Goal: Task Accomplishment & Management: Manage account settings

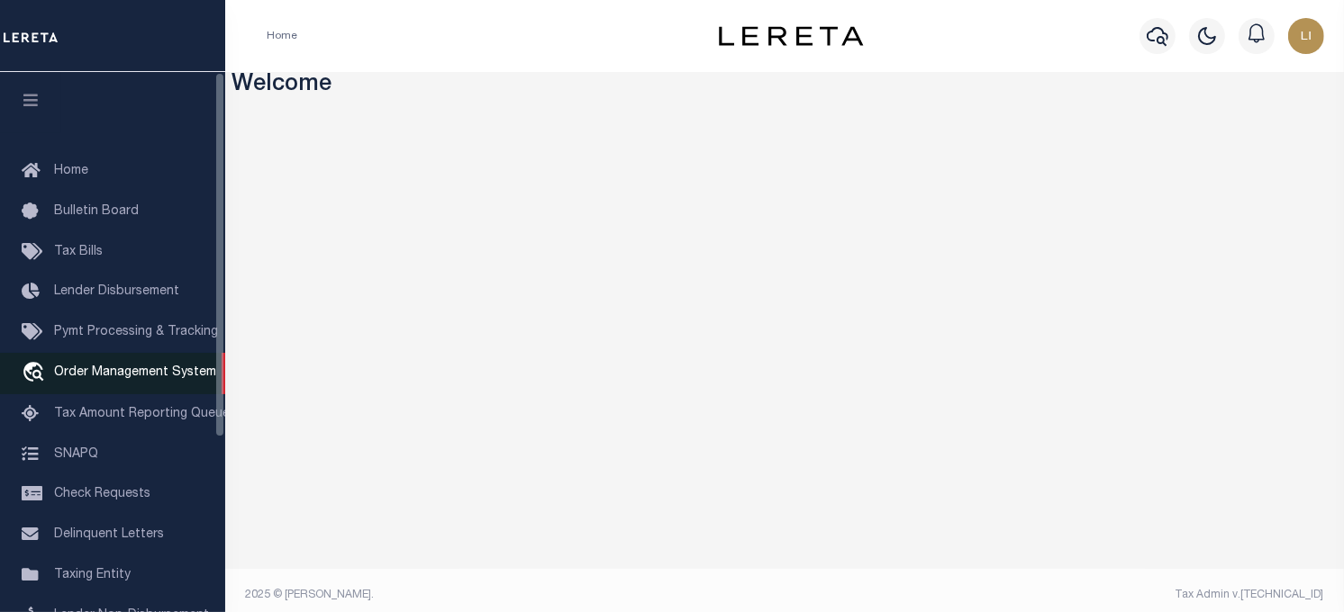
click at [86, 384] on link "travel_explore Order Management System" at bounding box center [112, 373] width 225 height 41
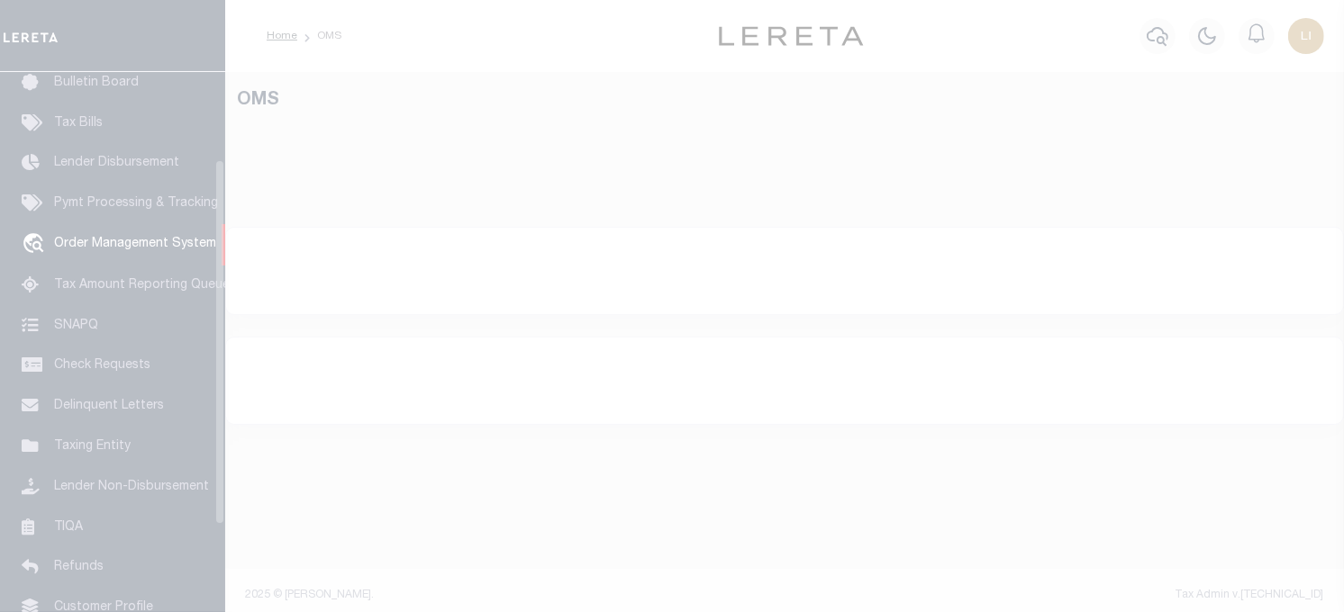
scroll to position [129, 0]
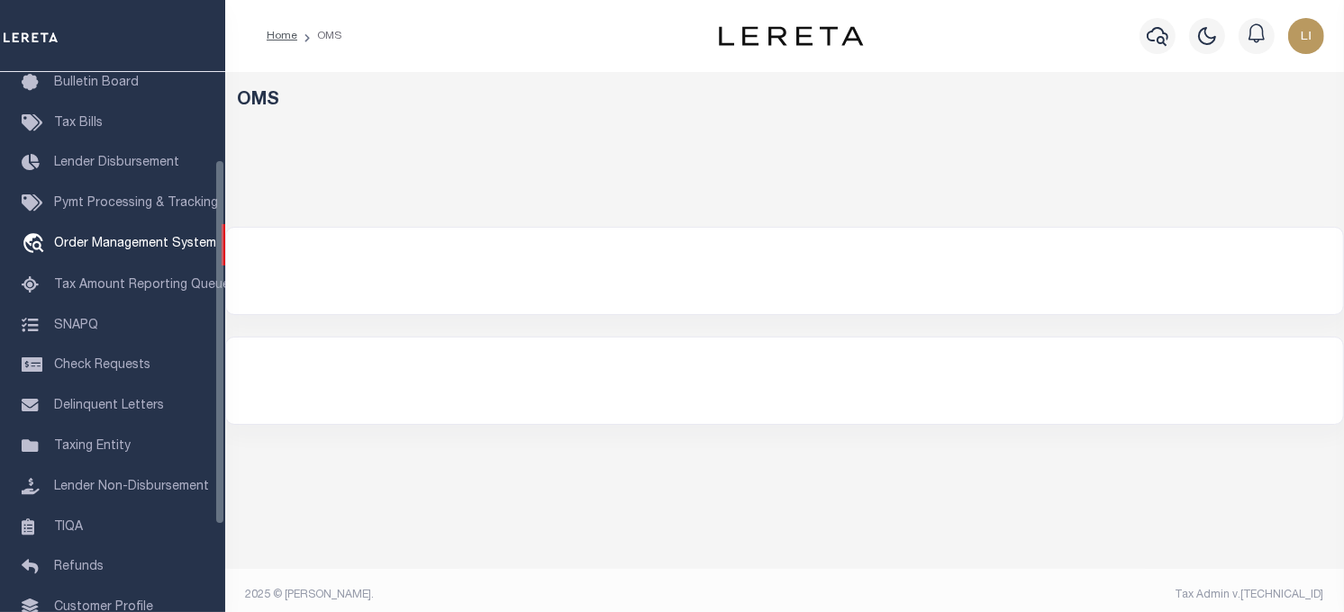
select select "200"
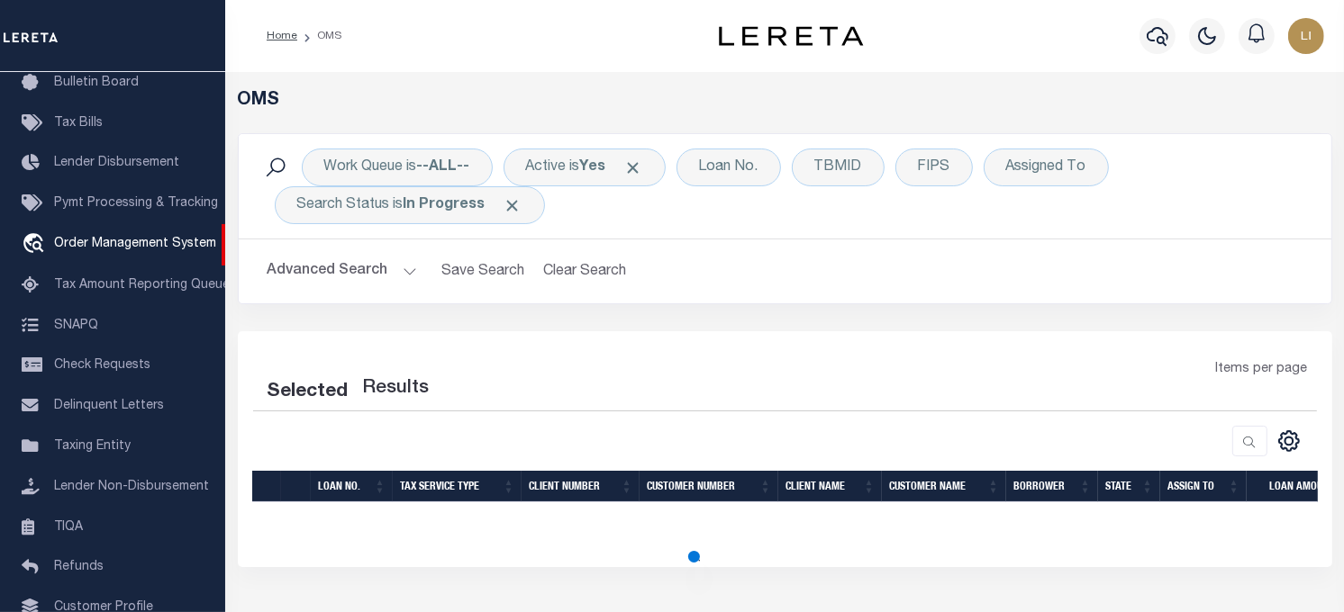
select select "200"
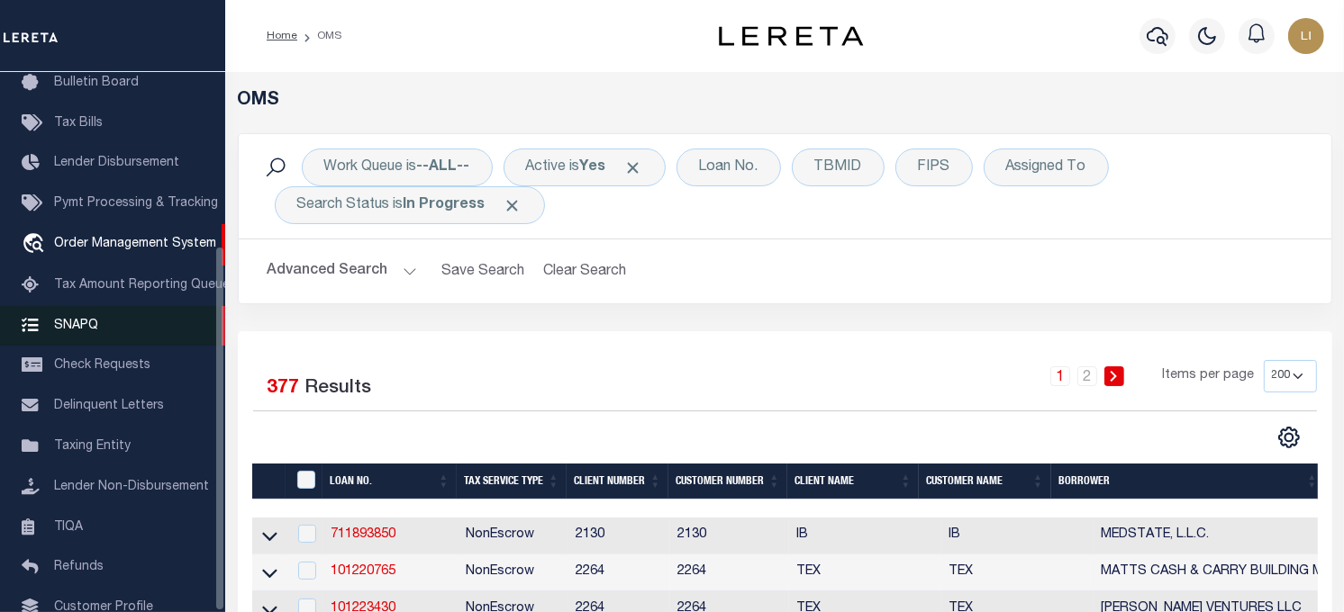
scroll to position [256, 0]
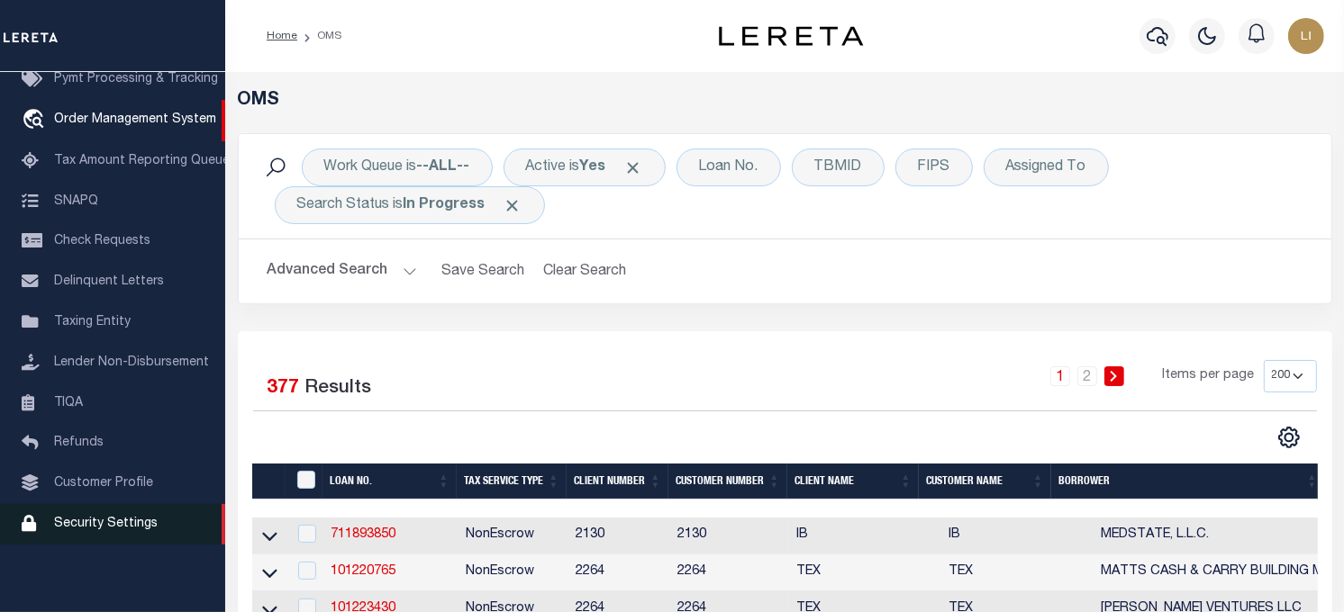
click at [96, 518] on span "Security Settings" at bounding box center [106, 524] width 104 height 13
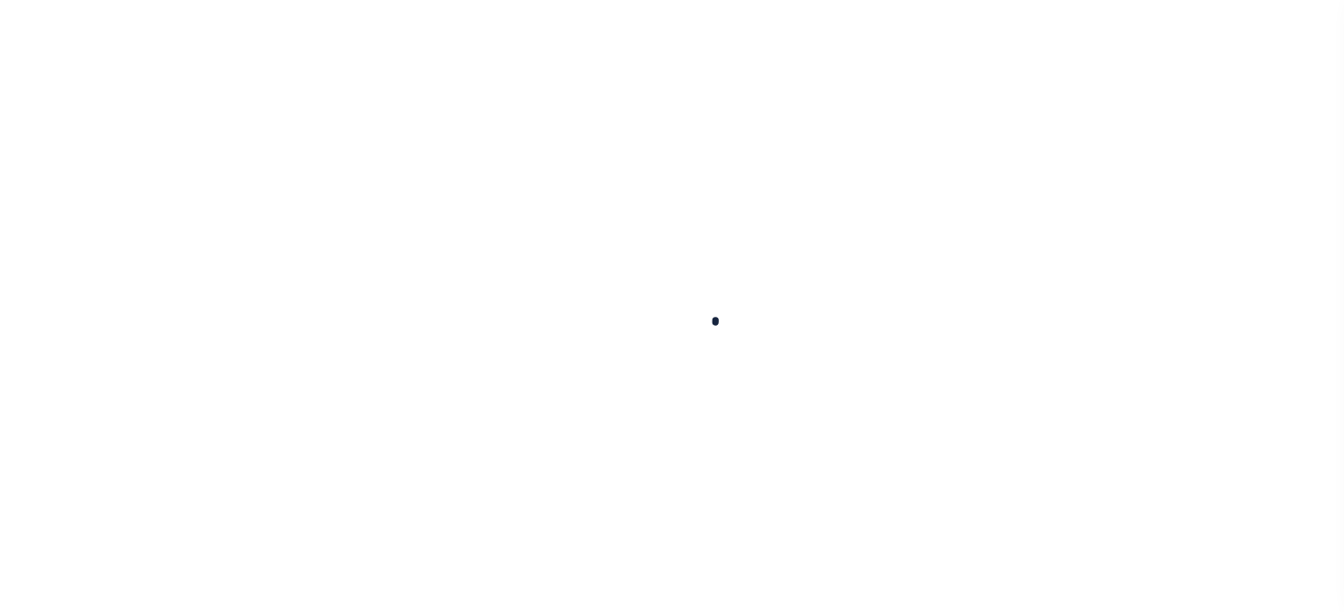
select select "100"
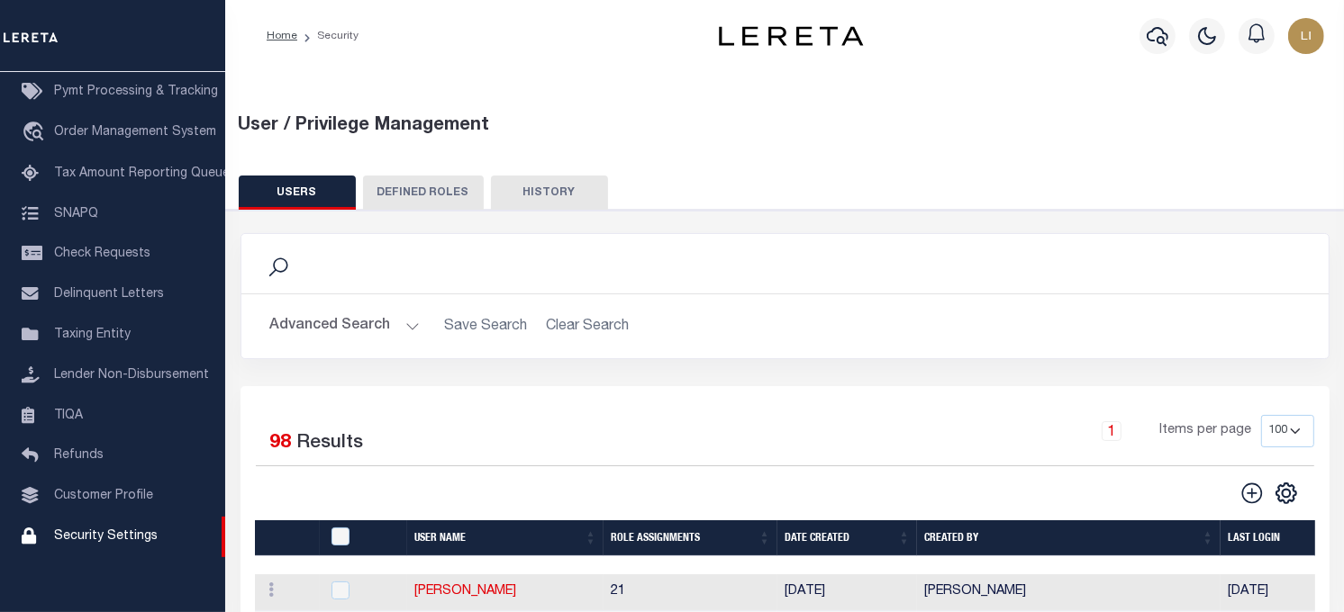
scroll to position [200, 0]
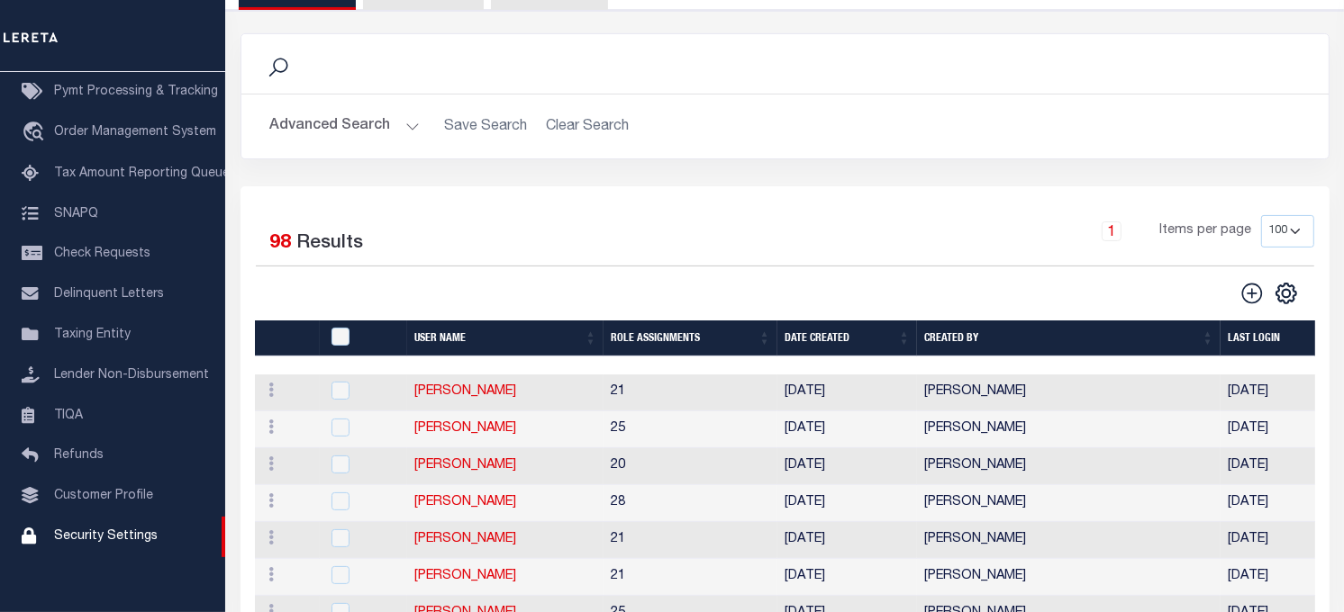
click at [290, 73] on div "Search" at bounding box center [785, 64] width 1058 height 31
click at [280, 67] on icon at bounding box center [278, 67] width 23 height 23
click at [379, 123] on button "Advanced Search" at bounding box center [345, 126] width 150 height 35
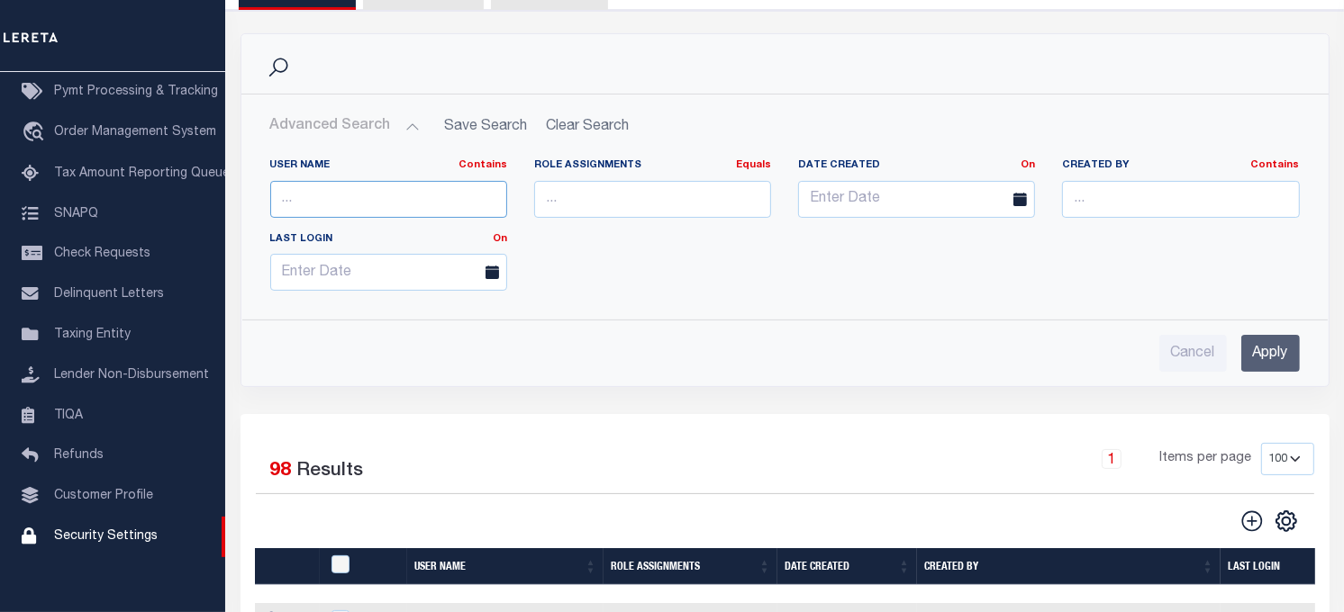
click at [431, 200] on input "text" at bounding box center [388, 199] width 237 height 37
type input "chris"
click at [1257, 354] on input "Apply" at bounding box center [1270, 353] width 59 height 37
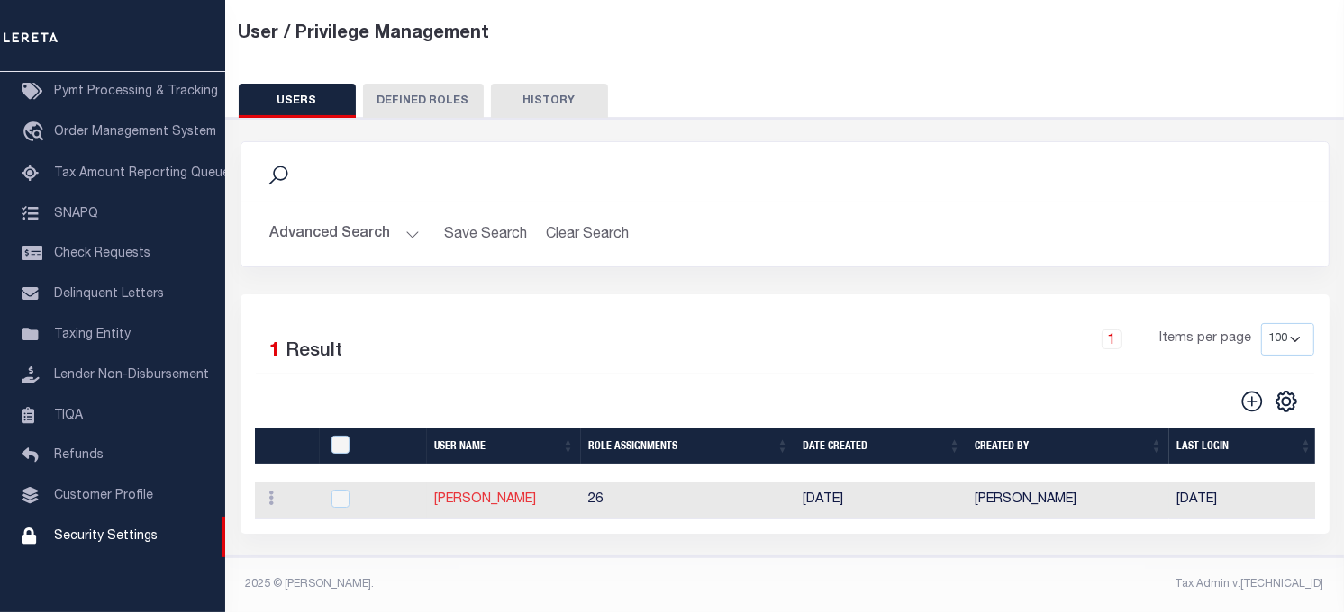
click at [487, 494] on link "[PERSON_NAME]" at bounding box center [485, 500] width 102 height 13
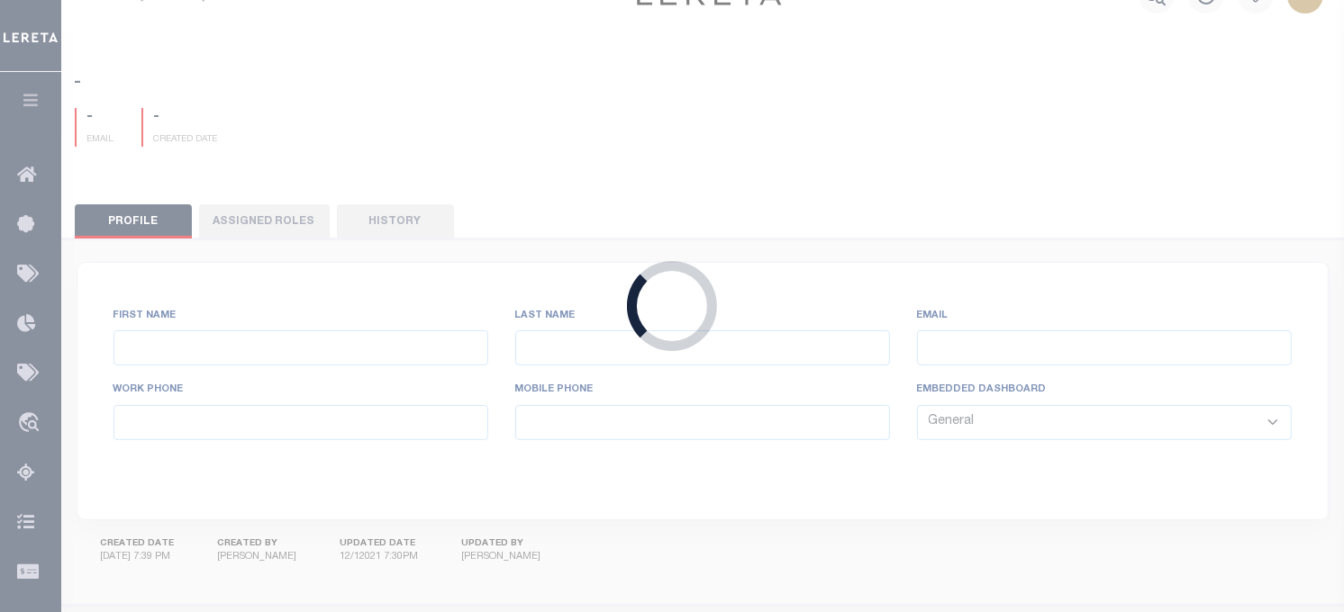
type input "Chris"
type input "Prado"
type input "Chris.Prado@accumatch.com"
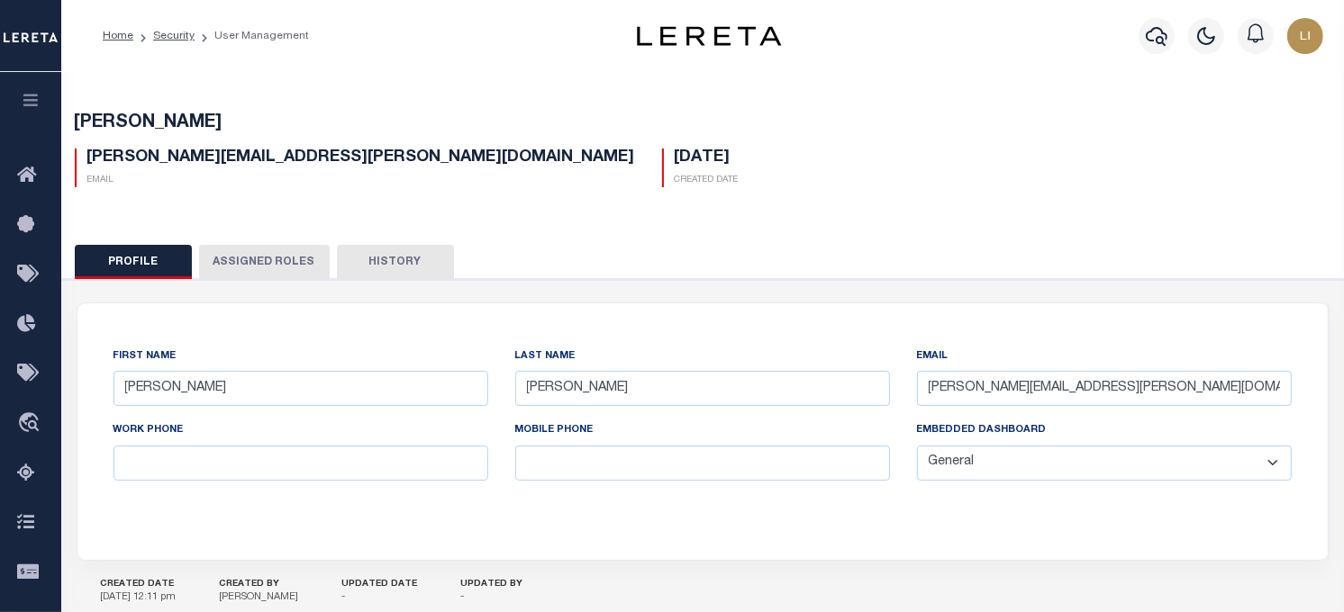
scroll to position [100, 0]
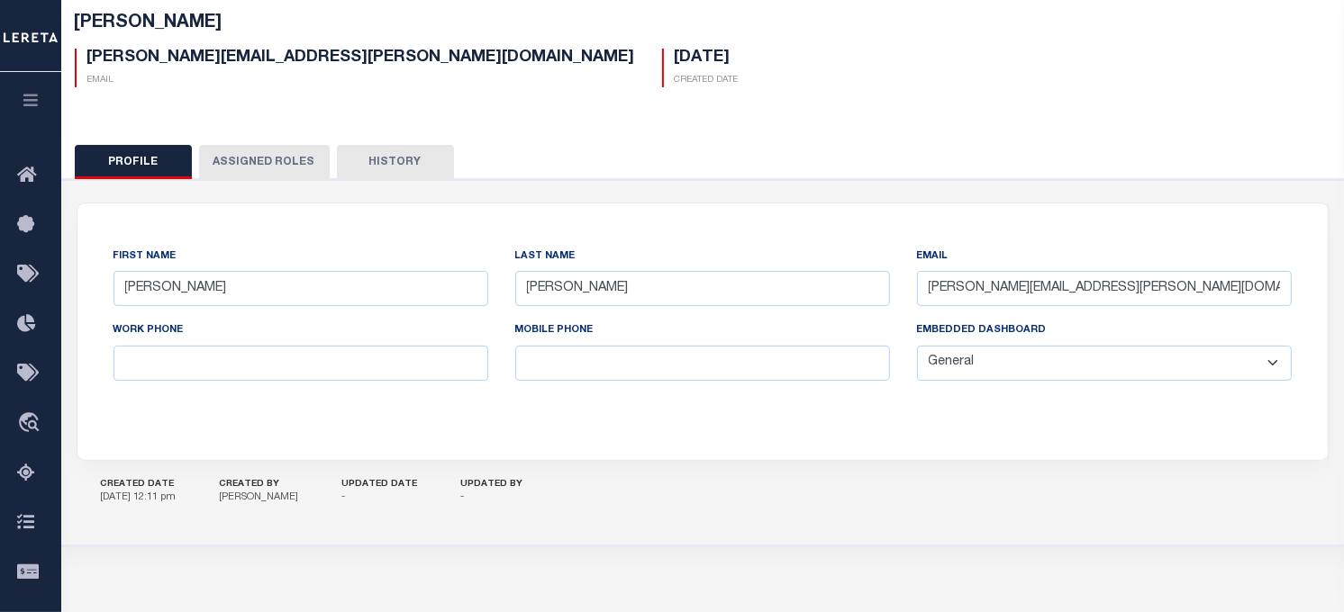
click at [270, 150] on button "Assigned Roles" at bounding box center [264, 162] width 131 height 34
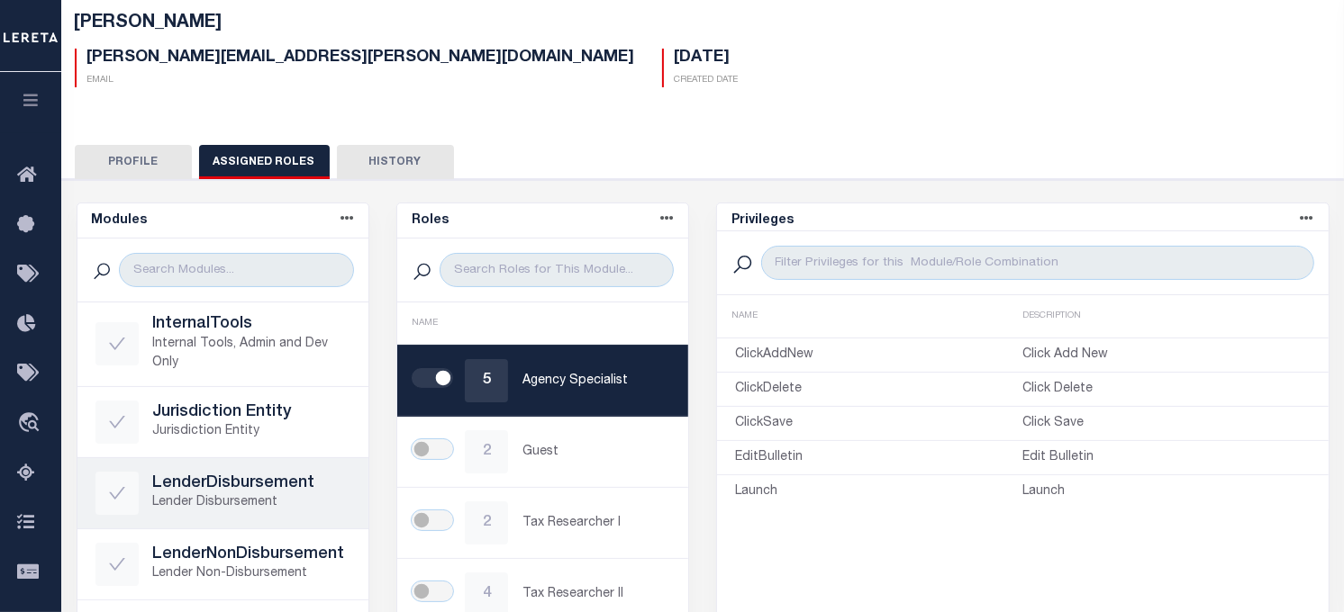
scroll to position [500, 0]
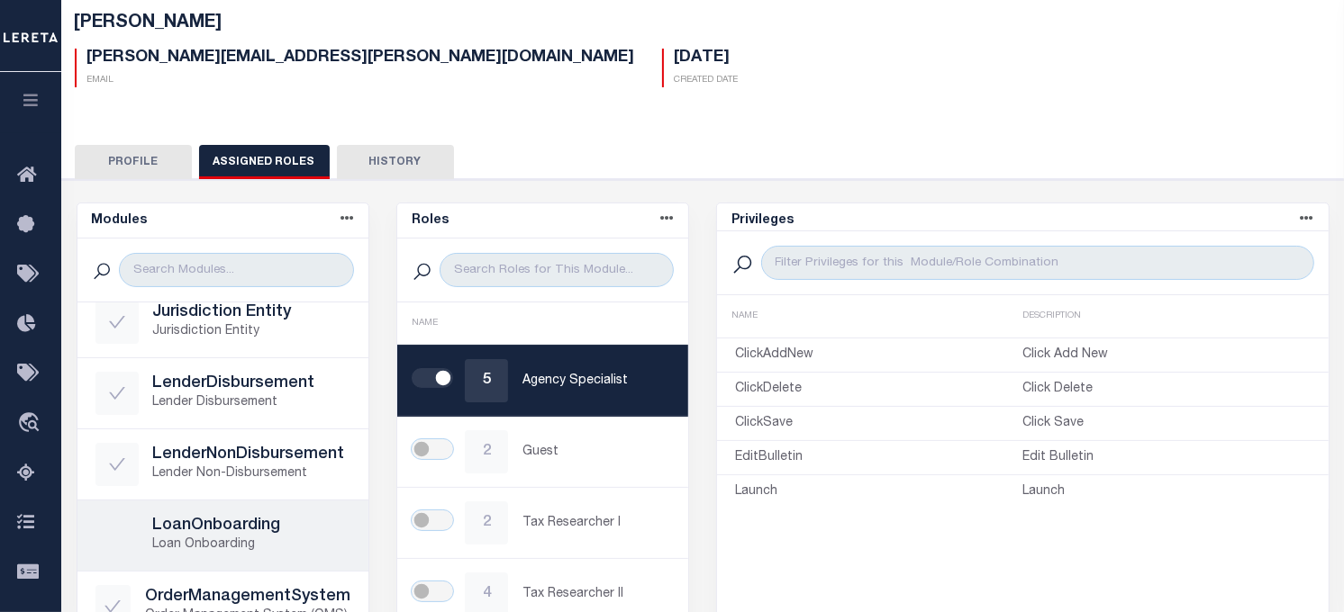
click at [252, 526] on h5 "LoanOnboarding" at bounding box center [251, 527] width 197 height 20
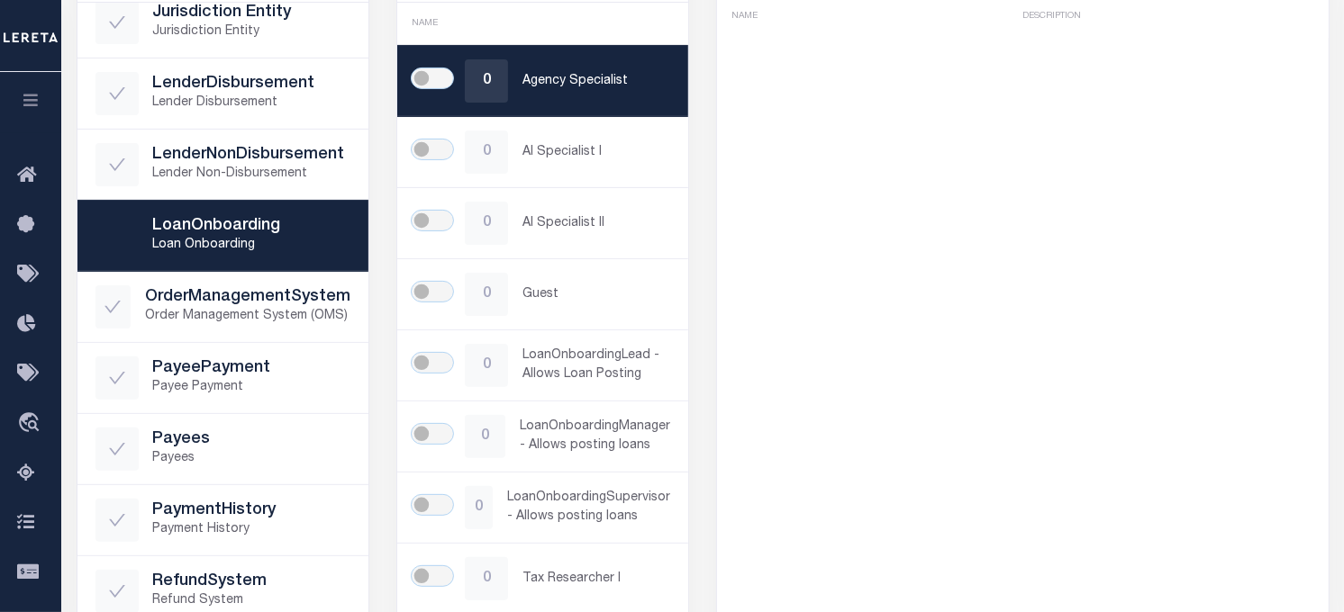
scroll to position [571, 0]
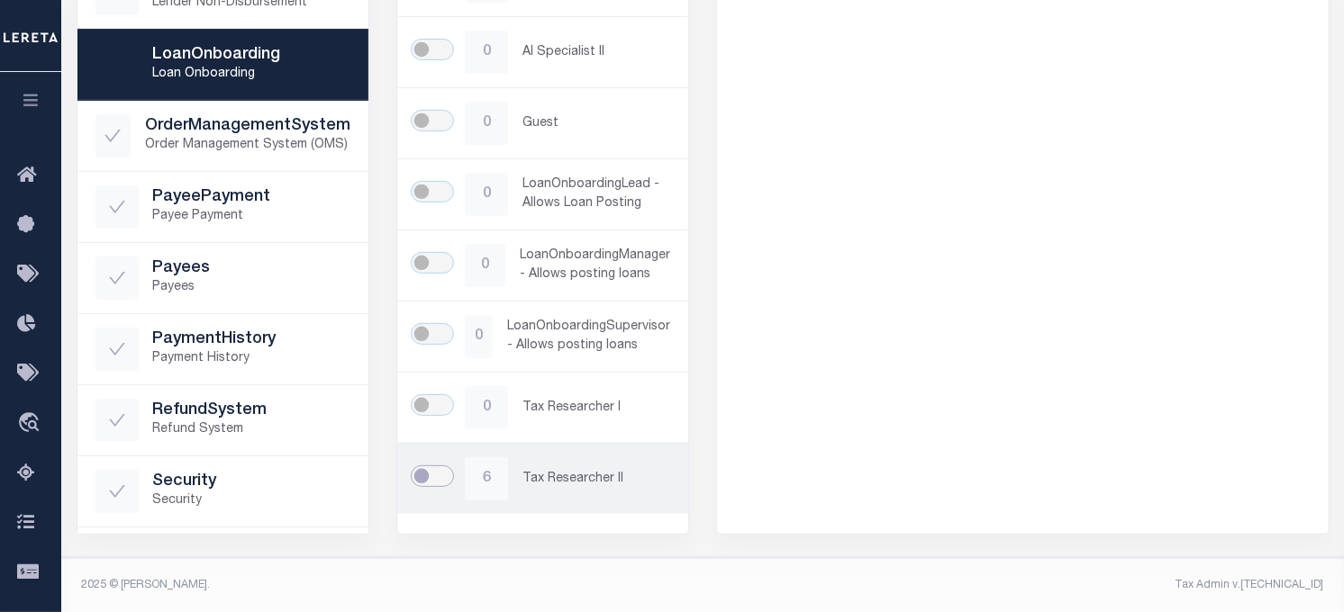
click at [442, 482] on input "checkbox" at bounding box center [432, 477] width 43 height 22
checkbox input "true"
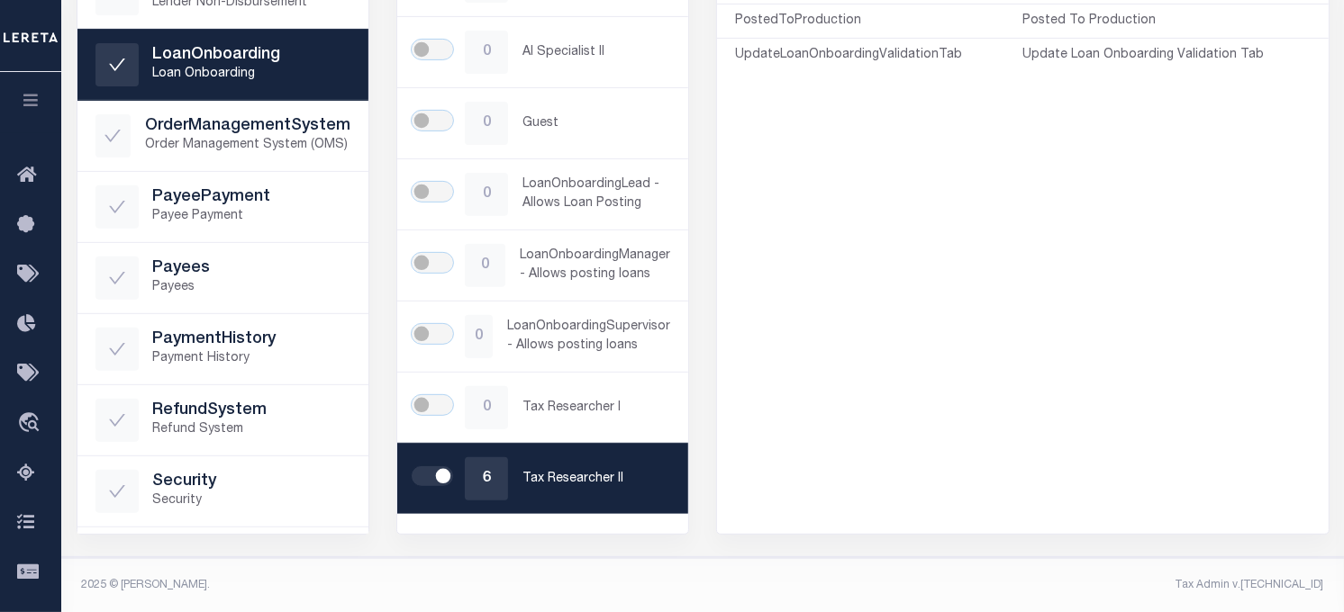
click at [23, 96] on icon "button" at bounding box center [31, 100] width 21 height 16
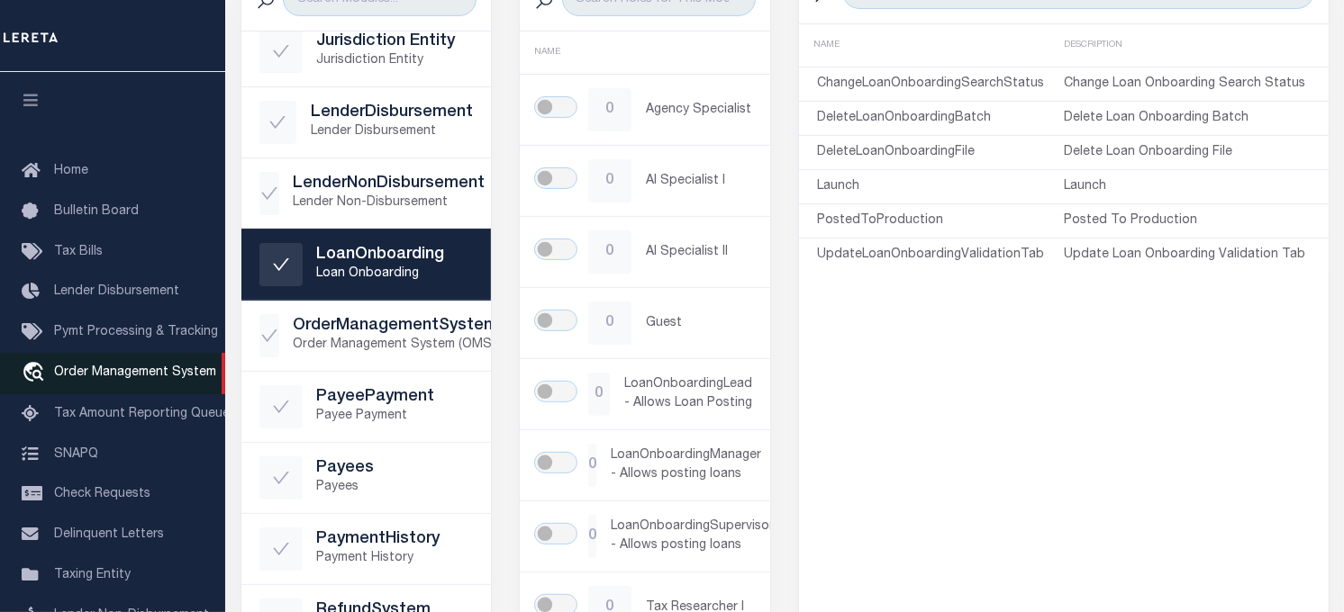
scroll to position [256, 0]
